Goal: Navigation & Orientation: Find specific page/section

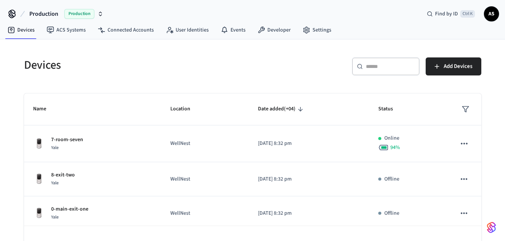
click at [0, 123] on html "Production Production Find by ID Ctrl K AS Devices ACS Systems Connected Accoun…" at bounding box center [252, 131] width 505 height 262
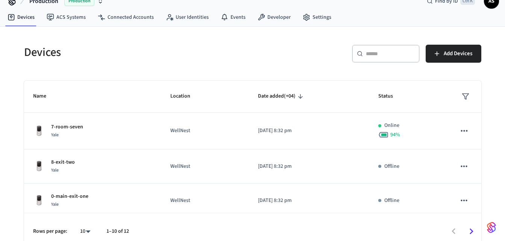
scroll to position [21, 0]
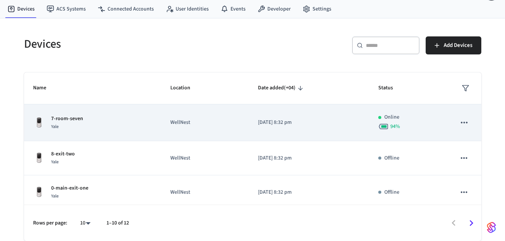
click at [156, 113] on td "7-room-seven Yale" at bounding box center [93, 122] width 138 height 37
click at [147, 115] on div "7-room-seven Yale" at bounding box center [92, 123] width 119 height 16
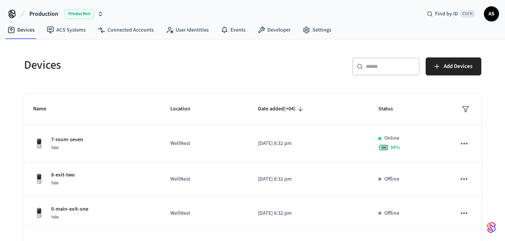
click at [315, 77] on div "​ ​ Add Devices" at bounding box center [369, 69] width 224 height 24
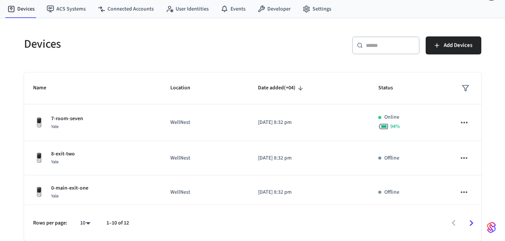
click at [310, 35] on div "​ ​ Add Devices" at bounding box center [364, 43] width 233 height 33
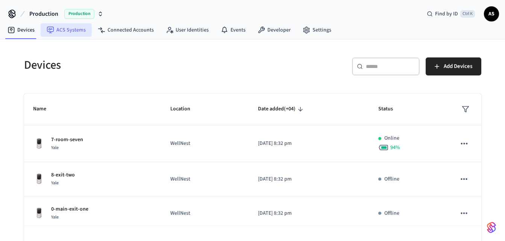
click at [71, 34] on link "ACS Systems" at bounding box center [66, 30] width 51 height 14
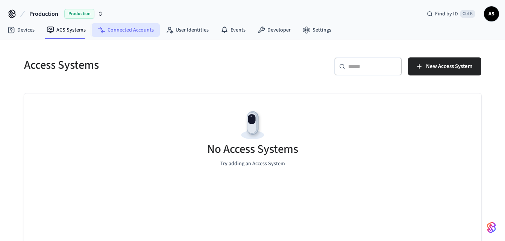
click at [124, 27] on link "Connected Accounts" at bounding box center [126, 30] width 68 height 14
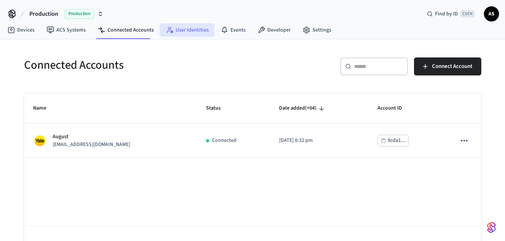
click at [191, 28] on link "User Identities" at bounding box center [187, 30] width 55 height 14
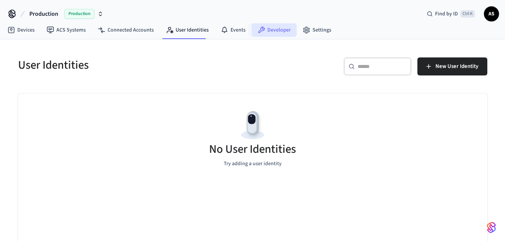
click at [269, 30] on link "Developer" at bounding box center [273, 30] width 45 height 14
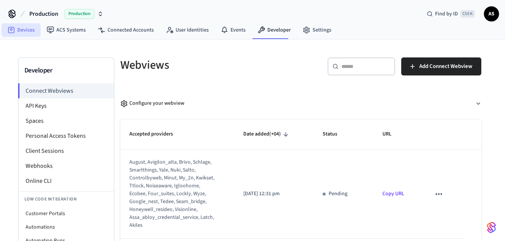
click at [20, 32] on link "Devices" at bounding box center [21, 30] width 39 height 14
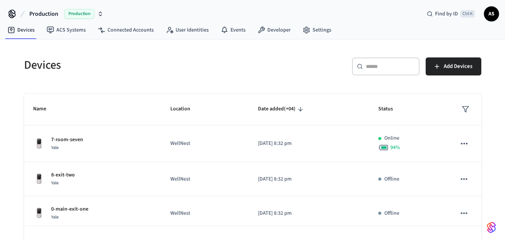
click at [47, 14] on span "Production" at bounding box center [43, 13] width 29 height 9
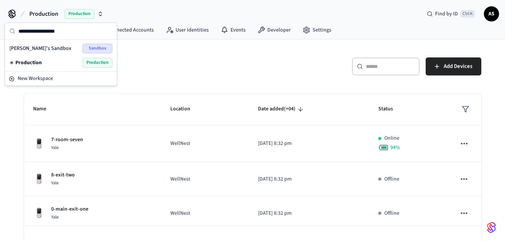
click at [11, 129] on div "Devices ​ ​ Add Devices Name Location Date added (+04) Status 7-room-seven Yale…" at bounding box center [252, 150] width 505 height 223
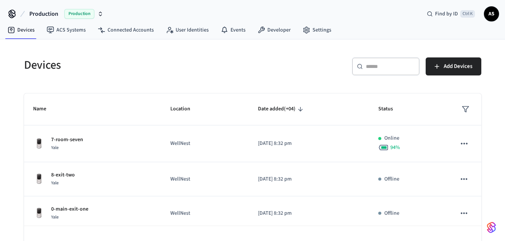
click at [294, 83] on div "Devices ​ ​ Add Devices Name Location Date added (+04) Status 7-room-seven Yale…" at bounding box center [252, 155] width 469 height 214
